Goal: Transaction & Acquisition: Purchase product/service

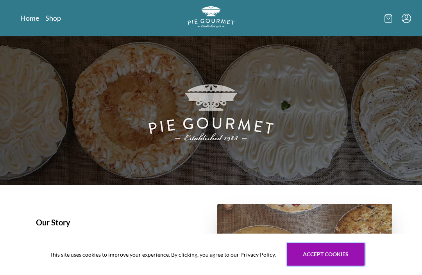
click at [313, 260] on button "Accept cookies" at bounding box center [326, 254] width 78 height 23
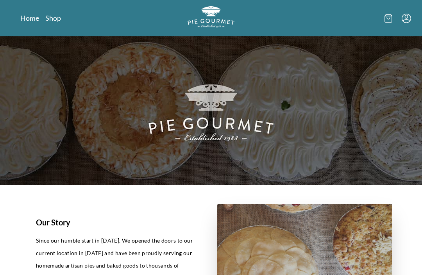
click at [52, 22] on link "Shop" at bounding box center [53, 17] width 16 height 9
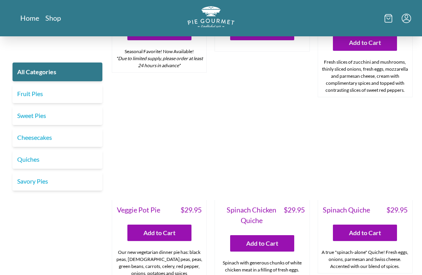
scroll to position [584, 0]
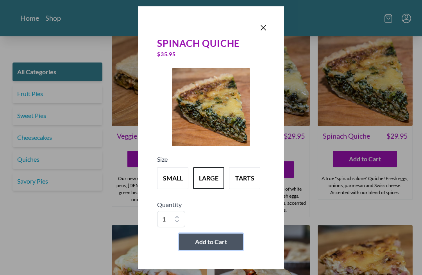
click at [218, 246] on span "Add to Cart" at bounding box center [211, 241] width 32 height 9
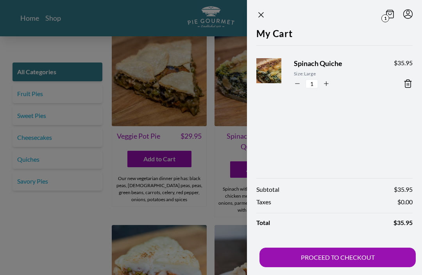
click at [325, 86] on icon "button" at bounding box center [326, 83] width 7 height 7
type input "2"
click at [73, 245] on div at bounding box center [211, 137] width 422 height 275
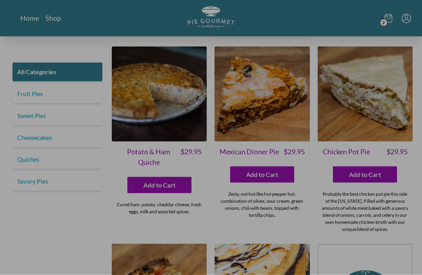
scroll to position [978, 0]
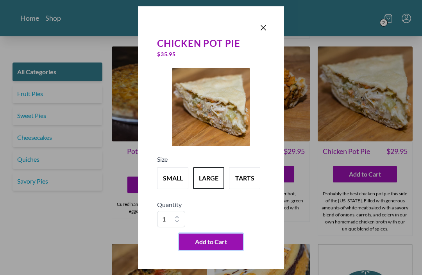
click at [214, 246] on span "Add to Cart" at bounding box center [211, 241] width 32 height 9
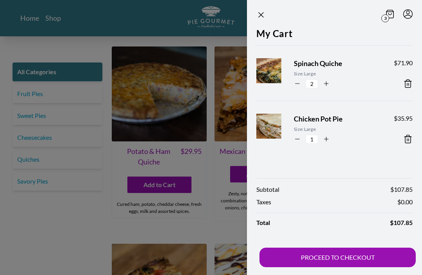
click at [326, 138] on icon "button" at bounding box center [326, 139] width 7 height 7
type input "2"
click at [342, 267] on button "PROCEED TO CHECKOUT" at bounding box center [337, 258] width 156 height 20
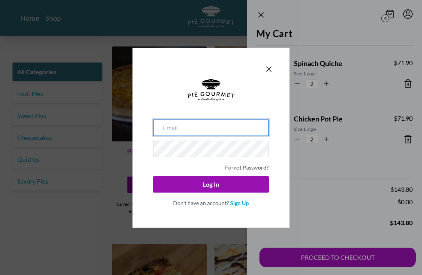
click at [188, 136] on input "email" at bounding box center [211, 127] width 116 height 16
type input "[EMAIL_ADDRESS][DOMAIN_NAME]"
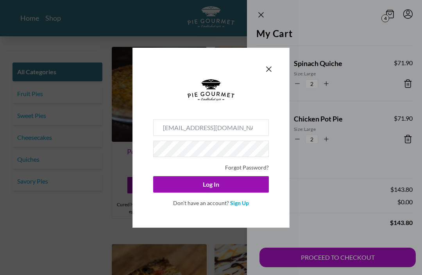
click at [211, 193] on button "Log In" at bounding box center [211, 184] width 116 height 16
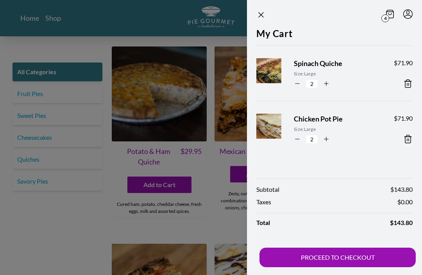
click at [334, 267] on button "PROCEED TO CHECKOUT" at bounding box center [337, 258] width 156 height 20
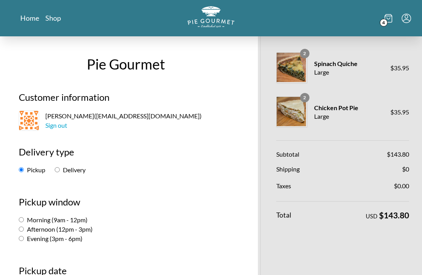
click at [409, 21] on icon "Menu" at bounding box center [405, 18] width 9 height 9
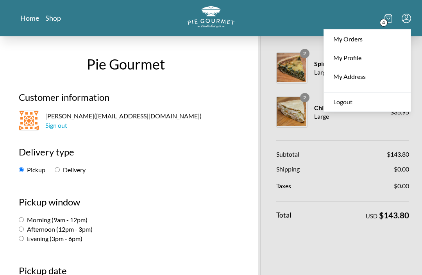
click at [184, 209] on h2 "Pickup window" at bounding box center [126, 205] width 214 height 20
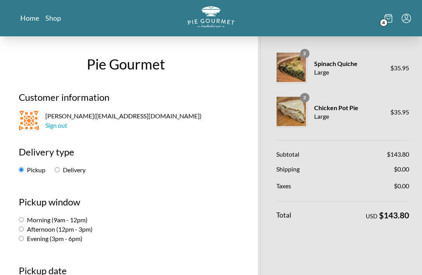
click at [24, 229] on input "Afternoon (12pm - 3pm)" at bounding box center [21, 229] width 5 height 5
radio input "true"
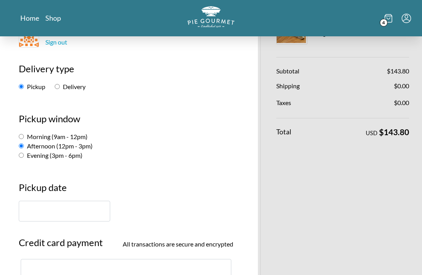
scroll to position [84, 0]
click at [65, 208] on input "text" at bounding box center [64, 210] width 91 height 21
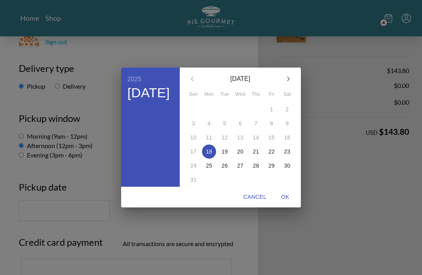
click at [244, 155] on span "20" at bounding box center [240, 152] width 14 height 8
click at [79, 212] on div "2025 Wed, Aug [DATE] Mon Tue Wed Thu Fri Sat 27 28 29 30 31 1 2 3 4 5 6 7 8 9 1…" at bounding box center [211, 137] width 422 height 275
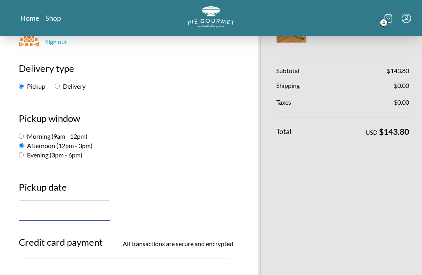
click at [62, 207] on input "text" at bounding box center [64, 210] width 91 height 21
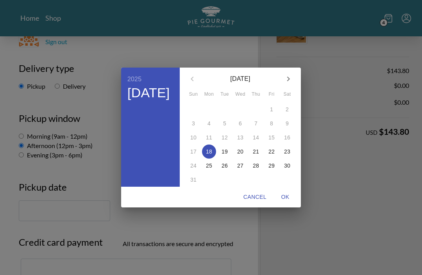
click at [240, 155] on p "20" at bounding box center [240, 152] width 6 height 8
click at [288, 202] on span "OK" at bounding box center [285, 197] width 19 height 10
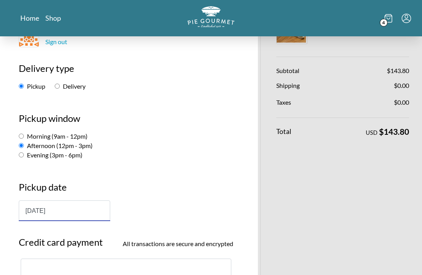
type input "[DATE]"
click at [52, 213] on input "[DATE]" at bounding box center [64, 210] width 91 height 21
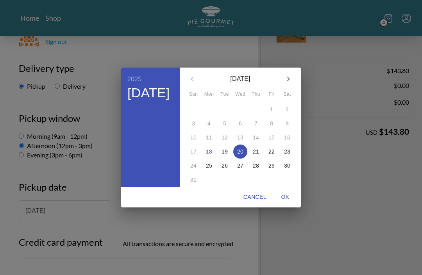
click at [284, 202] on span "OK" at bounding box center [285, 197] width 19 height 10
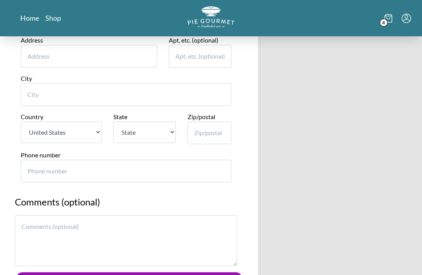
scroll to position [544, 0]
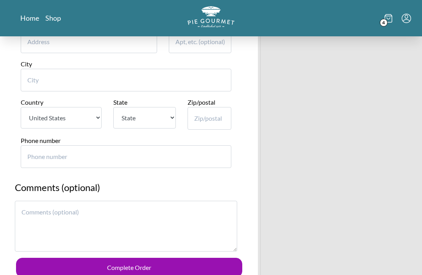
click at [62, 208] on textarea at bounding box center [126, 226] width 222 height 51
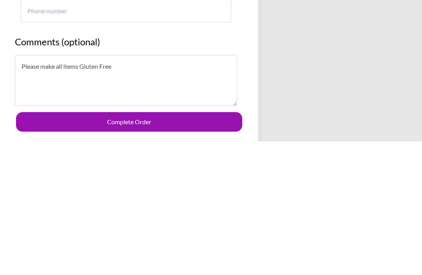
click at [63, 189] on textarea "Please make all items Gluten Free" at bounding box center [126, 214] width 222 height 51
click at [134, 189] on textarea "Please make all 4 items Gluten Free" at bounding box center [126, 214] width 222 height 51
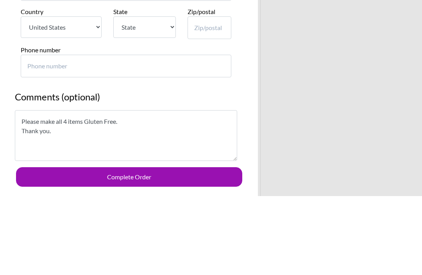
type textarea "Please make all 4 items Gluten Free. Thank you."
click at [109, 134] on input "Phone number" at bounding box center [126, 145] width 210 height 23
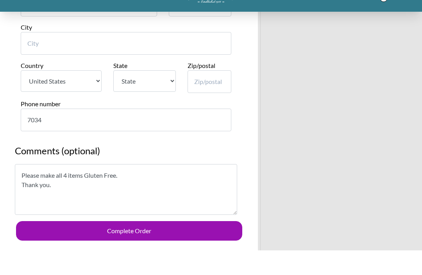
type input "703"
click at [212, 95] on input "Zip/postal" at bounding box center [209, 106] width 44 height 23
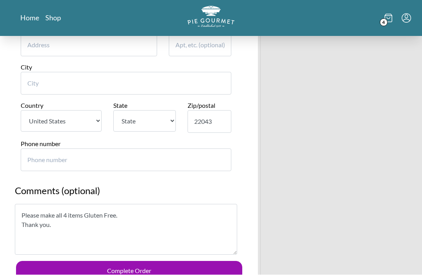
type input "22043"
click at [165, 111] on select "State [US_STATE] [US_STATE] [US_STATE] [US_STATE] [US_STATE] [US_STATE] [US_STA…" at bounding box center [144, 121] width 62 height 21
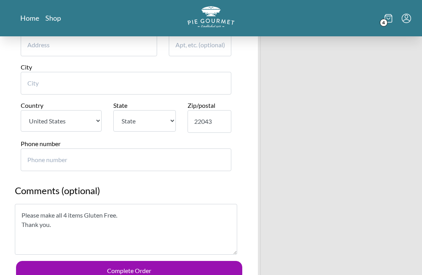
select select "VA"
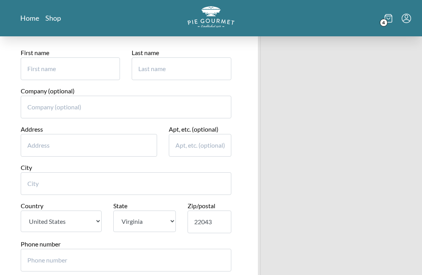
scroll to position [439, 0]
click at [59, 173] on input "City" at bounding box center [126, 184] width 210 height 23
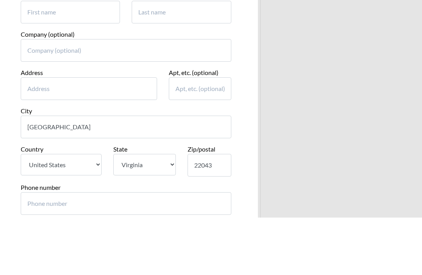
type input "[GEOGRAPHIC_DATA]"
click at [87, 135] on input "Address" at bounding box center [89, 146] width 136 height 23
click at [97, 135] on input "2273 Idylw" at bounding box center [89, 146] width 136 height 23
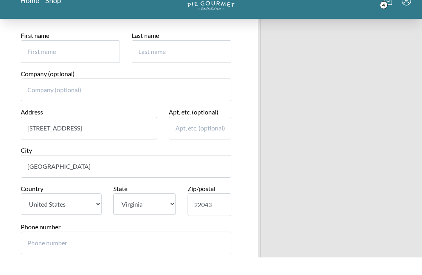
type input "[STREET_ADDRESS]"
click at [84, 58] on input "First name" at bounding box center [70, 69] width 99 height 23
type input "[PERSON_NAME]"
click at [177, 58] on input "Last name" at bounding box center [181, 69] width 99 height 23
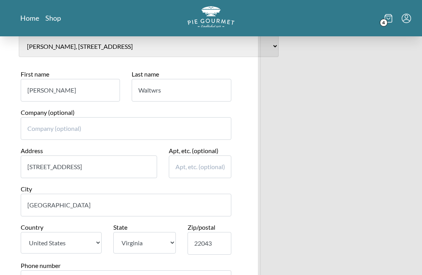
scroll to position [416, 0]
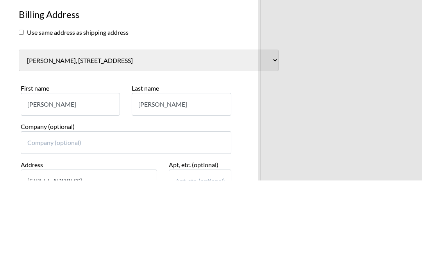
click at [173, 187] on input "[PERSON_NAME]" at bounding box center [181, 198] width 99 height 23
type input "[PERSON_NAME]"
click at [71, 187] on input "[PERSON_NAME]" at bounding box center [70, 198] width 99 height 23
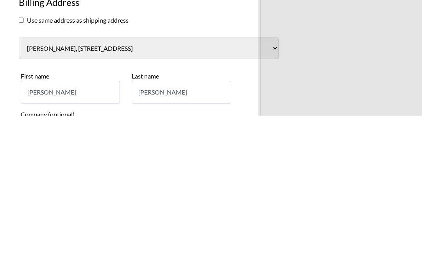
scroll to position [258, 0]
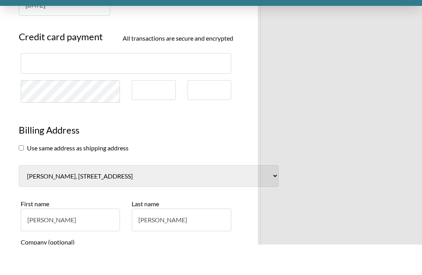
click at [75, 84] on div at bounding box center [126, 94] width 210 height 21
click at [204, 111] on div at bounding box center [209, 121] width 44 height 20
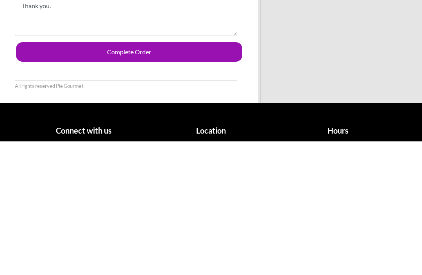
scroll to position [626, 0]
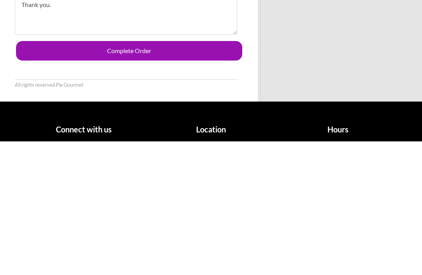
click at [138, 175] on button "Complete Order" at bounding box center [129, 185] width 226 height 20
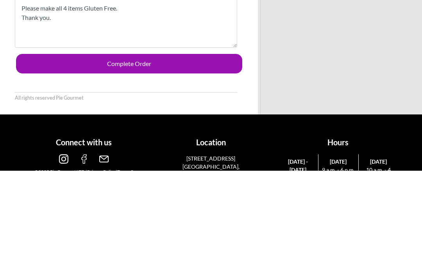
type input "7034703632"
click at [145, 159] on button "Complete Order" at bounding box center [129, 169] width 226 height 20
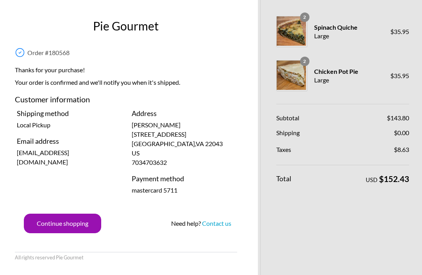
click at [216, 55] on div "Order # 180568" at bounding box center [126, 51] width 222 height 16
click at [71, 226] on button "Continue shopping" at bounding box center [62, 224] width 77 height 20
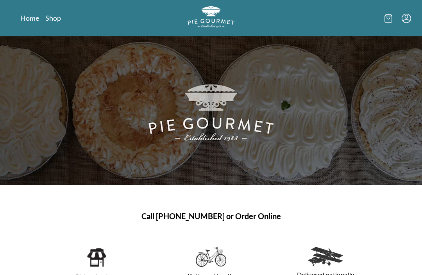
click at [407, 14] on icon "Menu" at bounding box center [405, 18] width 9 height 9
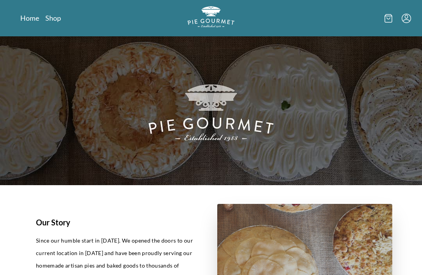
click at [404, 19] on icon "Menu" at bounding box center [405, 18] width 9 height 9
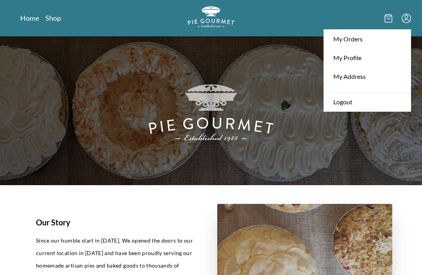
click at [353, 101] on link "Logout" at bounding box center [367, 101] width 87 height 19
